Goal: Task Accomplishment & Management: Use online tool/utility

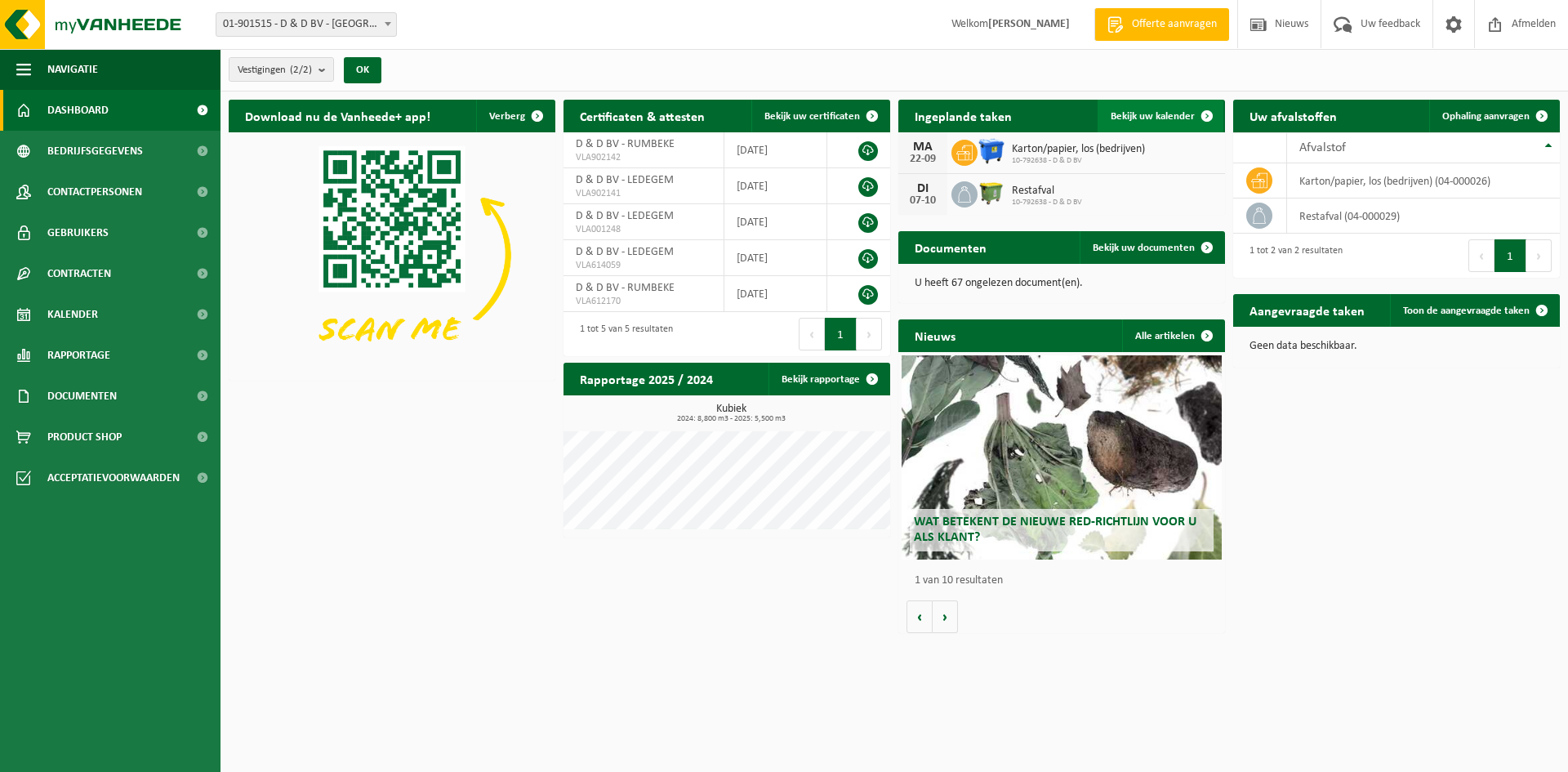
click at [1166, 115] on span "Bekijk uw kalender" at bounding box center [1153, 116] width 85 height 11
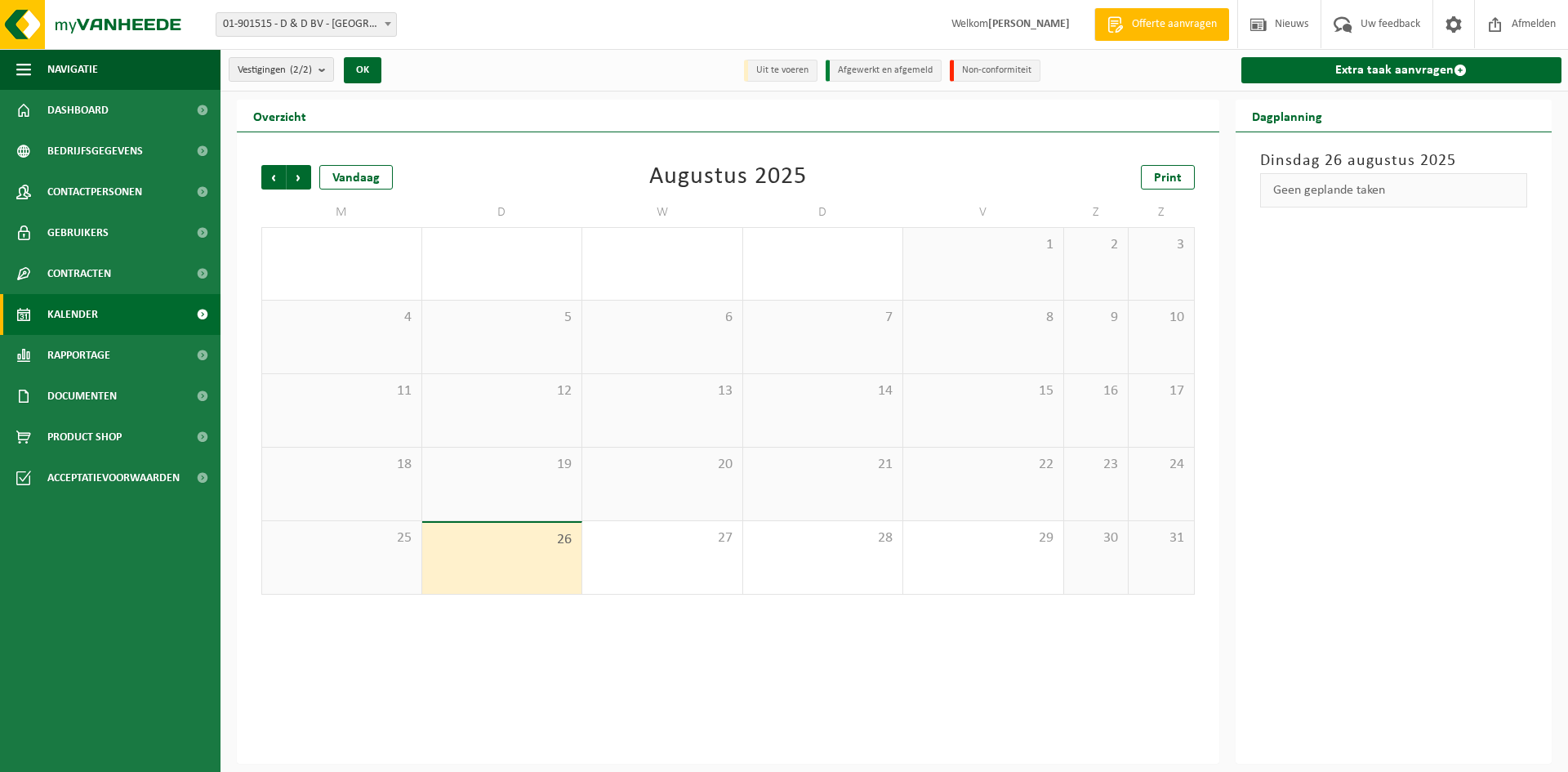
click at [507, 554] on div "26" at bounding box center [502, 558] width 160 height 71
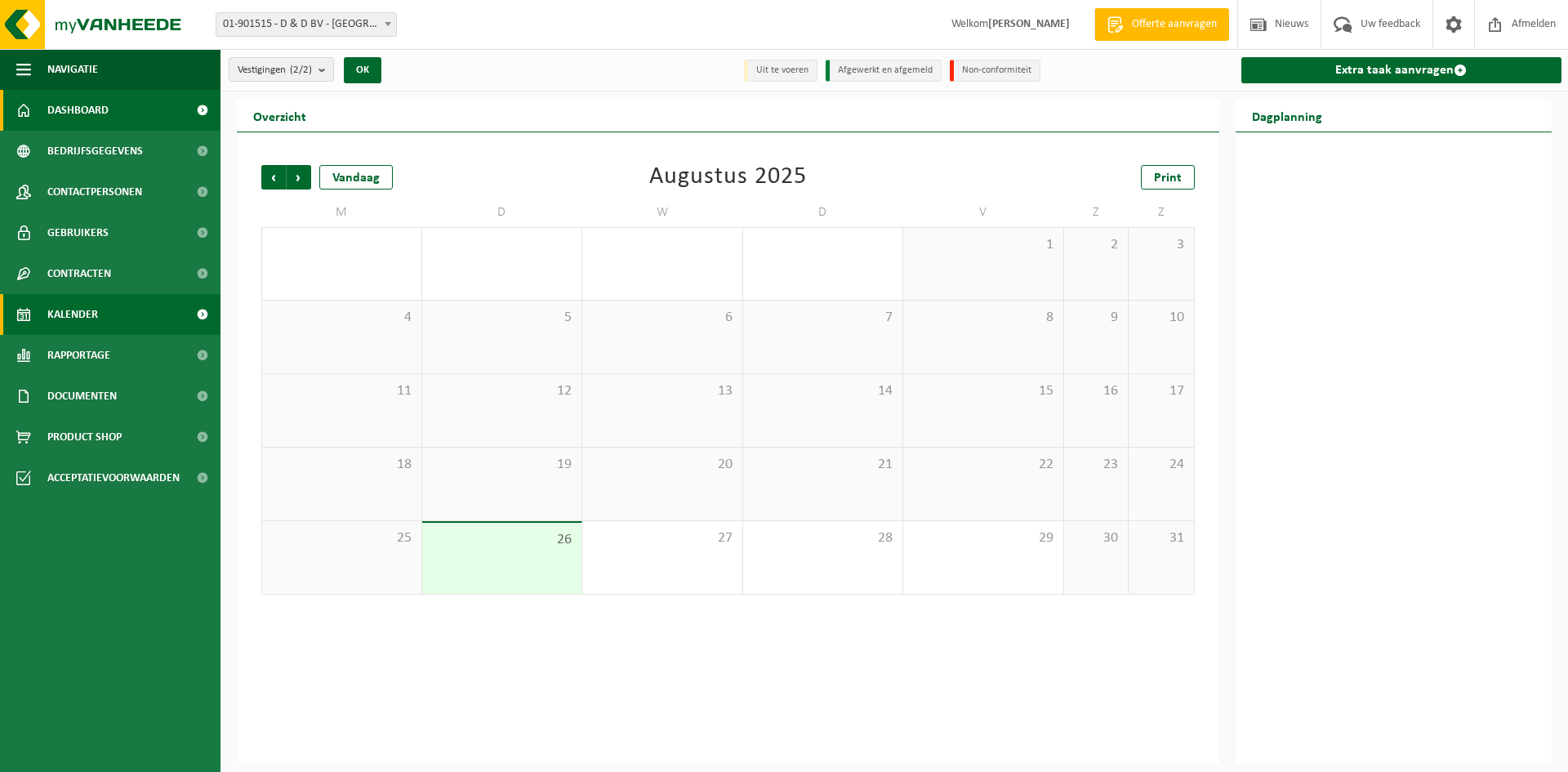
click at [103, 112] on span "Dashboard" at bounding box center [77, 110] width 61 height 41
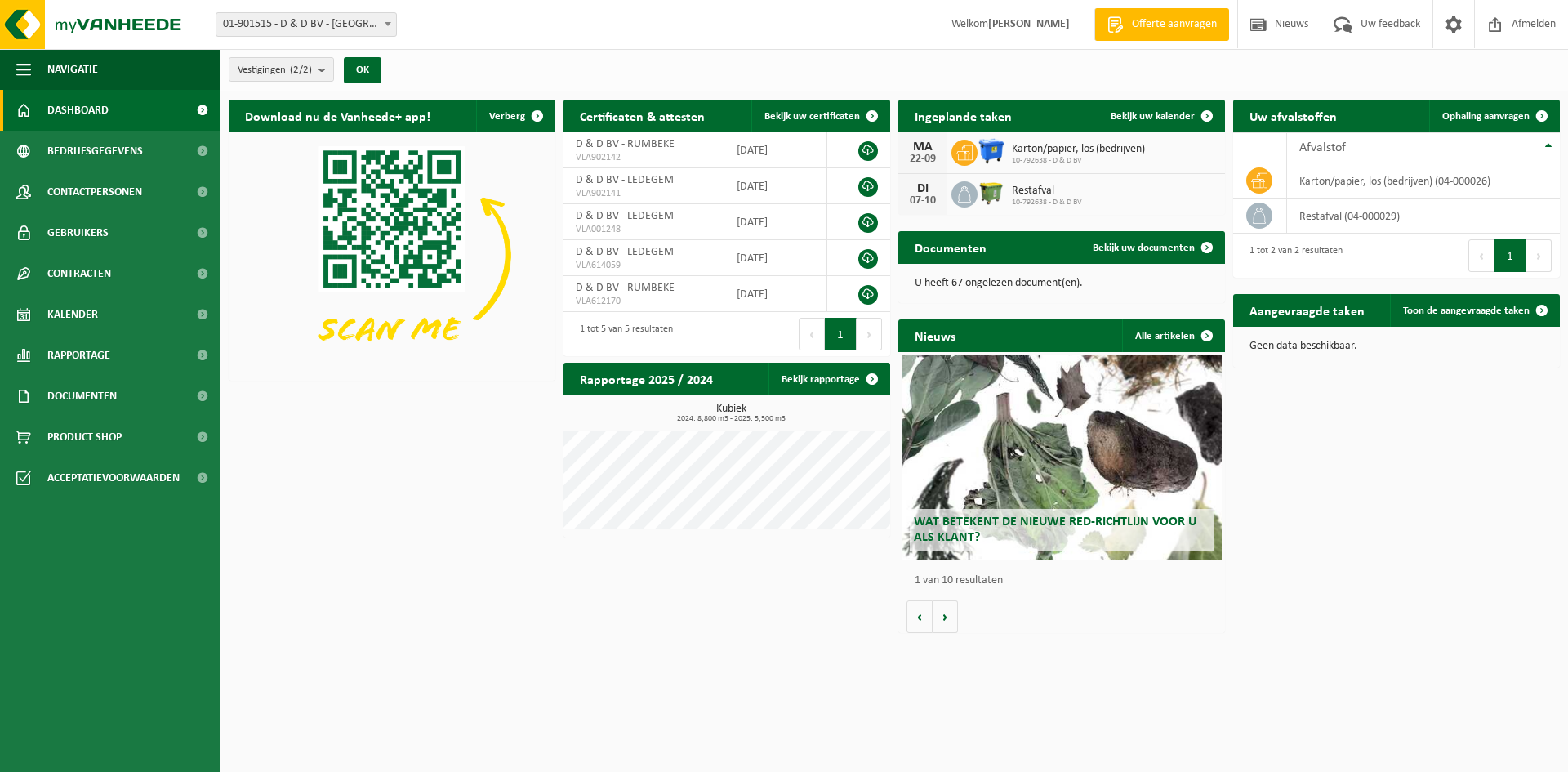
click at [982, 195] on img at bounding box center [991, 193] width 28 height 28
click at [1511, 115] on span "Ophaling aanvragen" at bounding box center [1485, 116] width 87 height 11
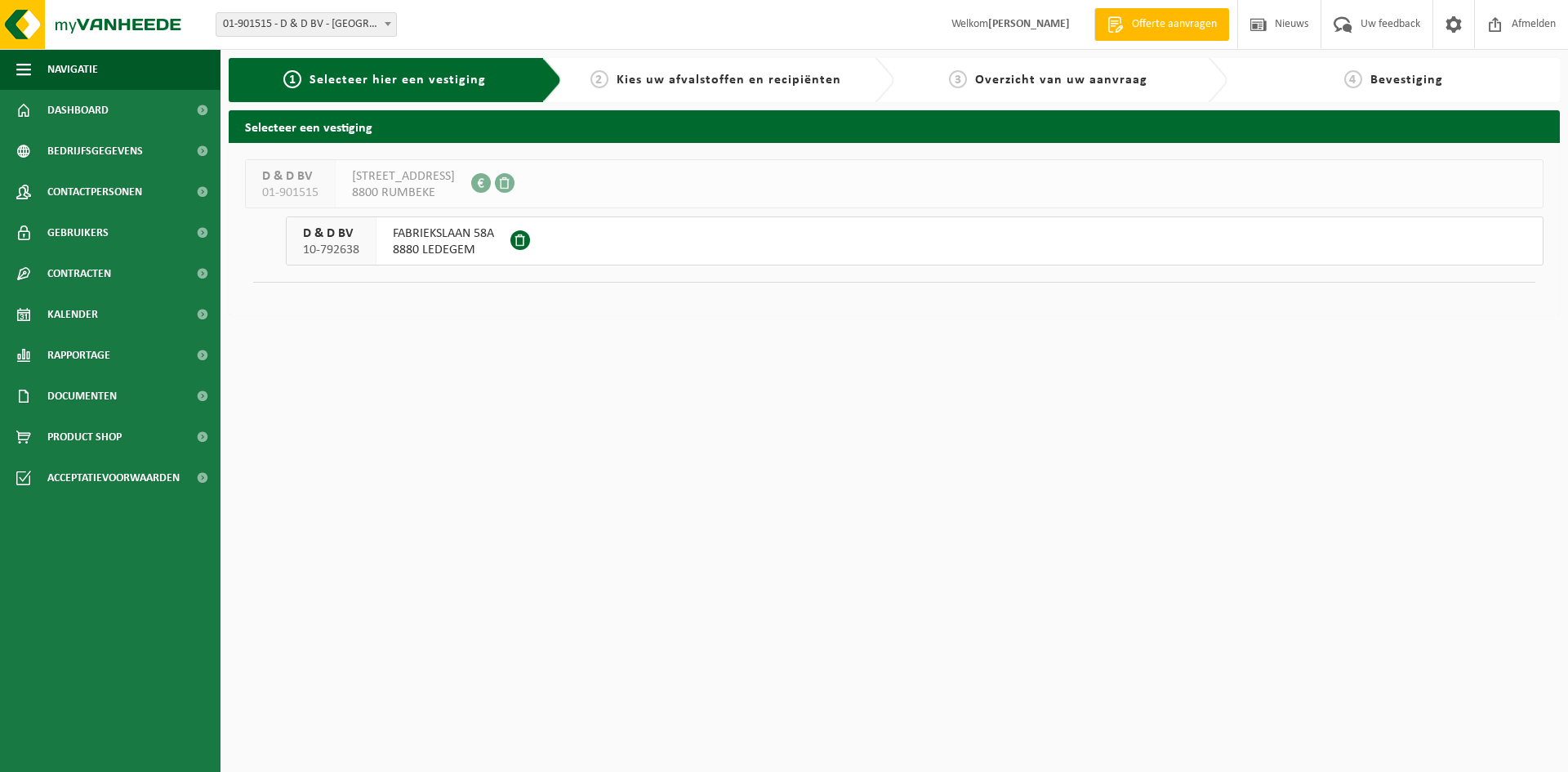
click at [412, 238] on span "FABRIEKSLAAN 58A" at bounding box center [443, 234] width 101 height 16
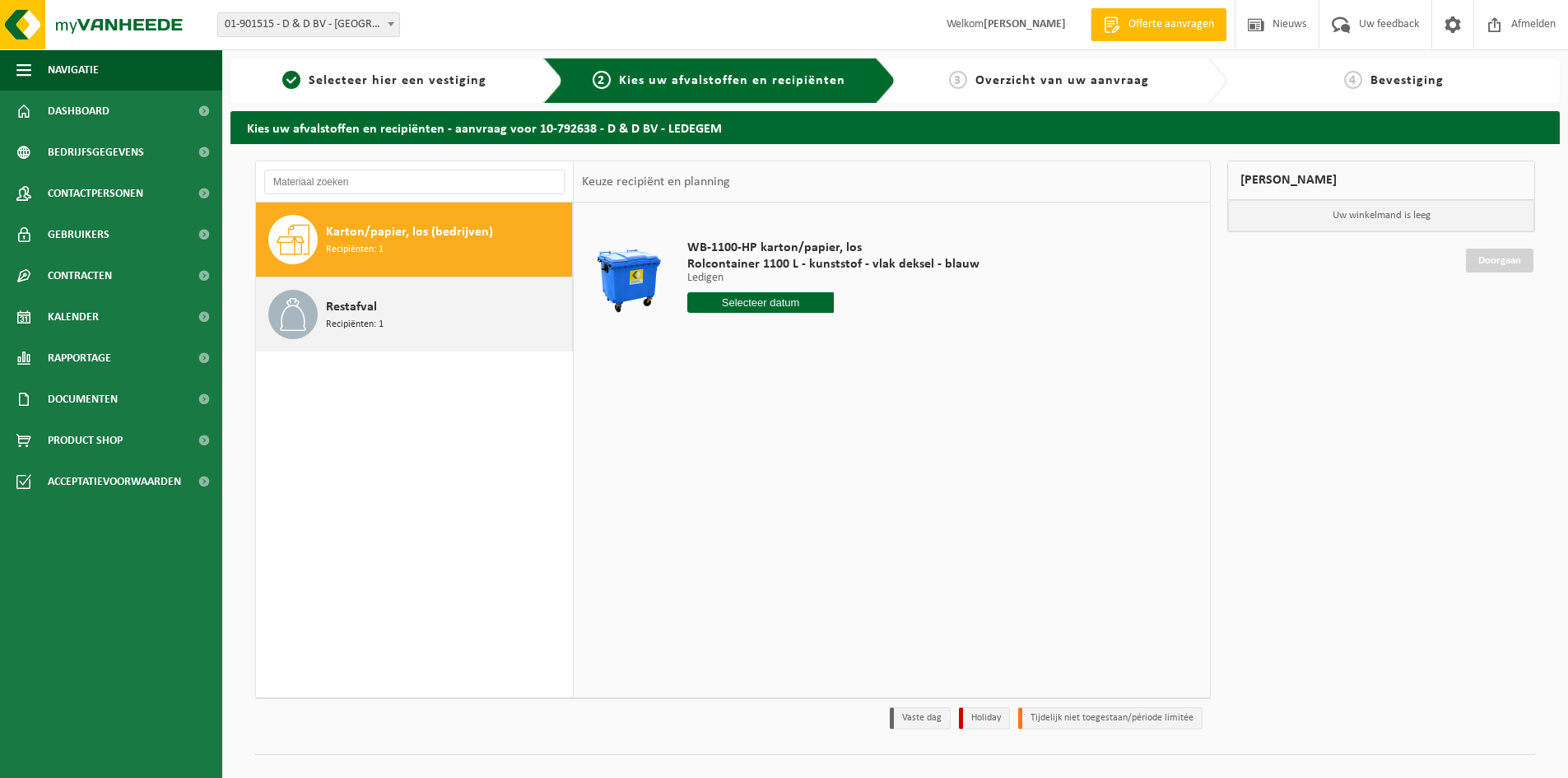
click at [377, 312] on div "Restafval Recipiënten: 1" at bounding box center [447, 314] width 242 height 49
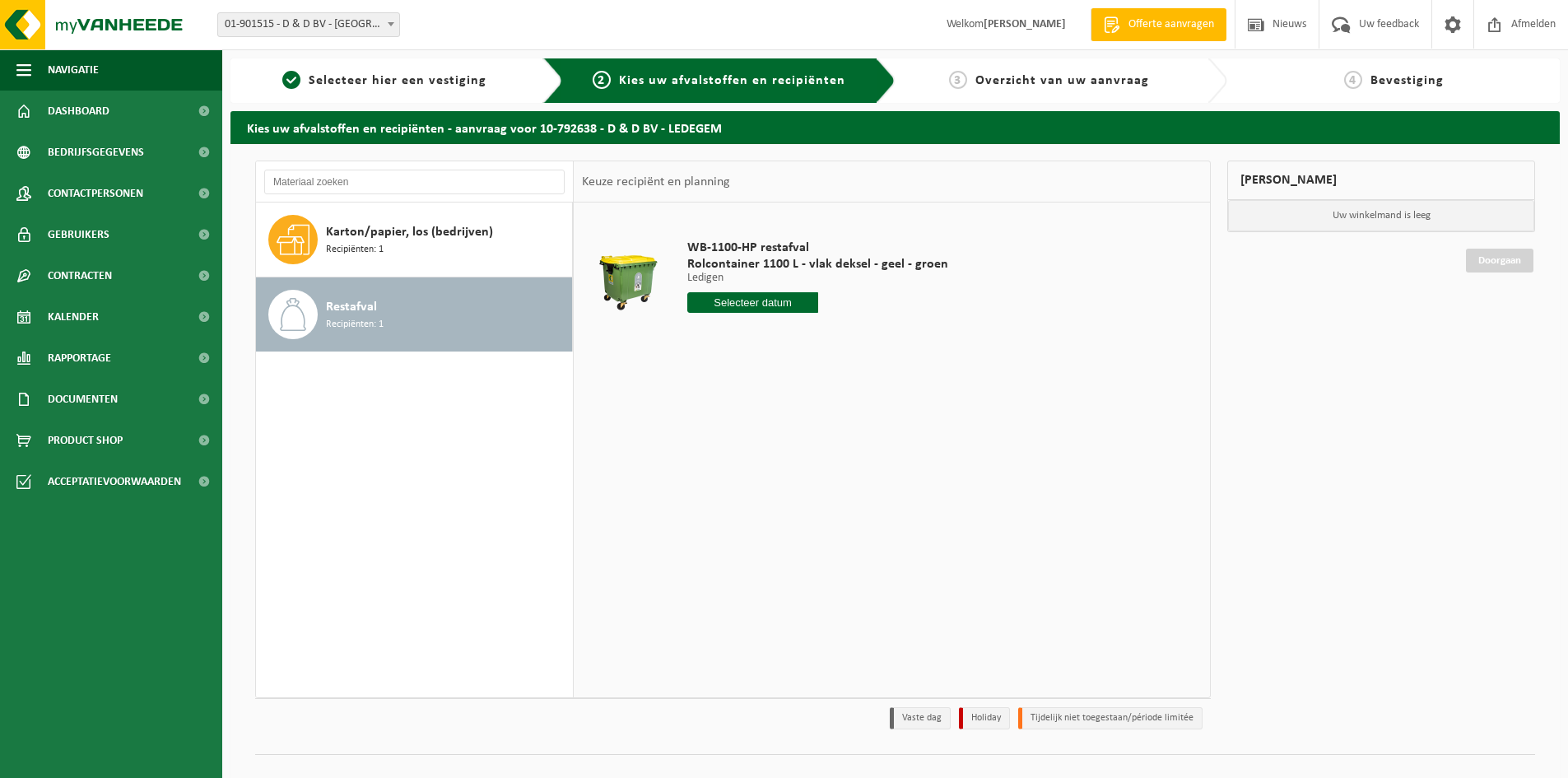
click at [754, 303] on input "text" at bounding box center [752, 302] width 131 height 20
click at [872, 338] on icon at bounding box center [874, 340] width 27 height 27
click at [732, 395] on div "2" at bounding box center [730, 396] width 28 height 27
type input "Van [DATE]"
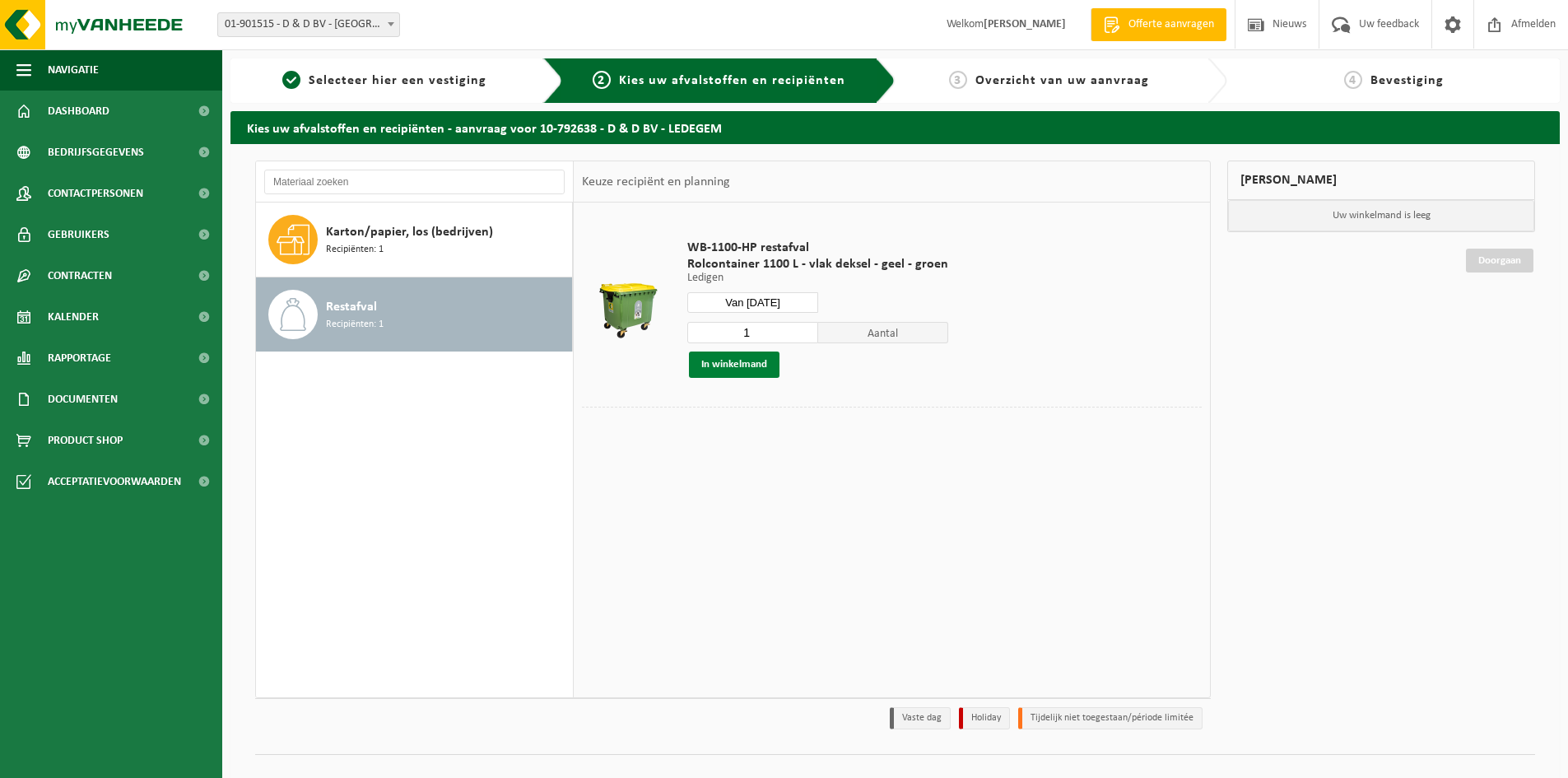
click at [739, 367] on button "In winkelmand" at bounding box center [734, 365] width 91 height 27
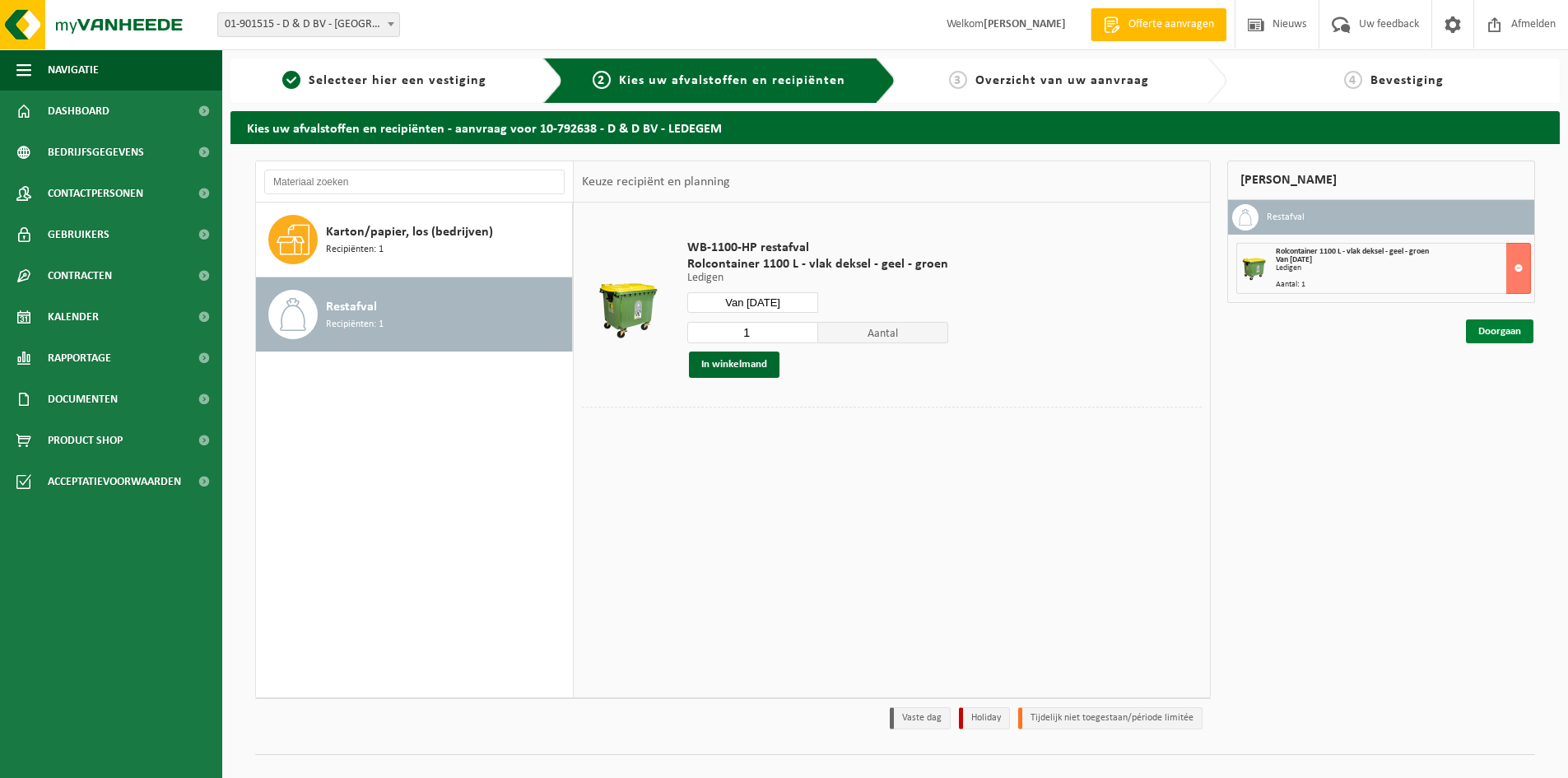
click at [1508, 334] on link "Doorgaan" at bounding box center [1500, 332] width 68 height 24
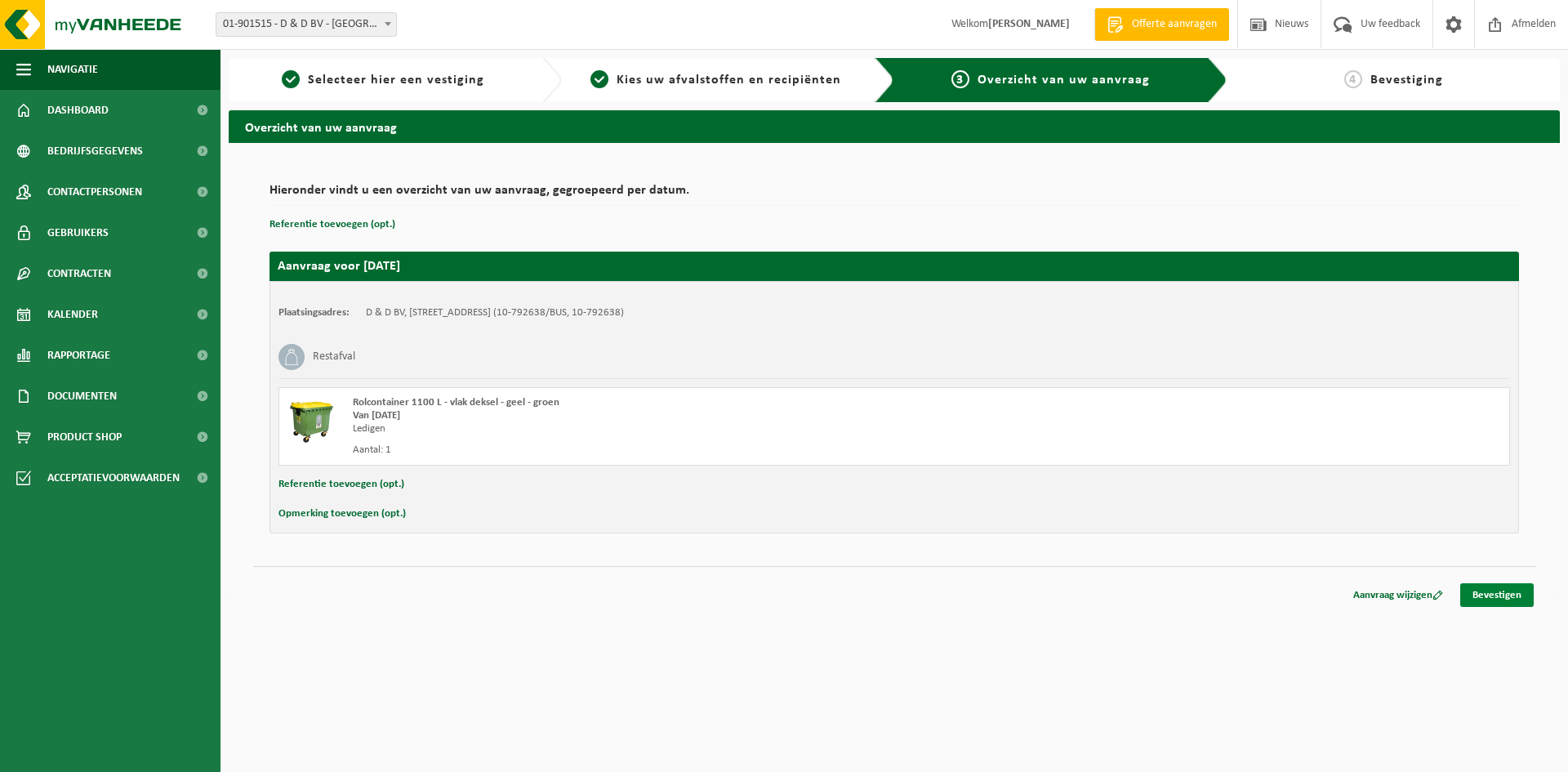
click at [1494, 592] on link "Bevestigen" at bounding box center [1496, 595] width 74 height 24
